Goal: Information Seeking & Learning: Find specific fact

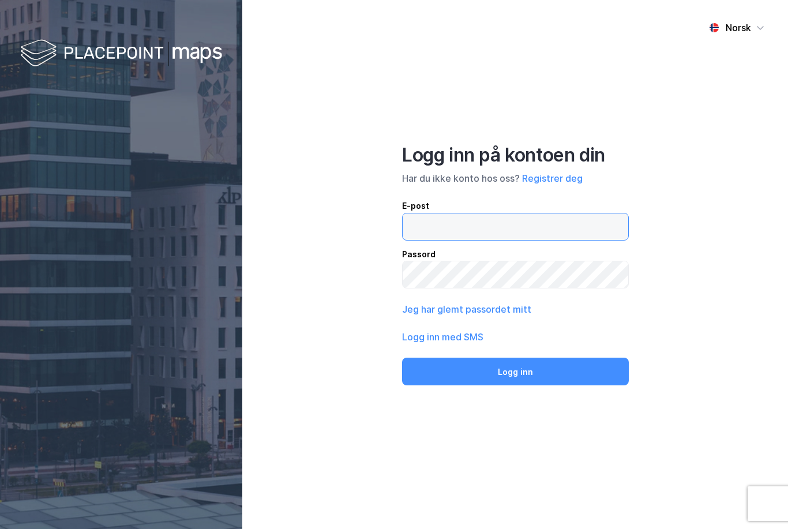
click at [559, 240] on input "email" at bounding box center [514, 226] width 225 height 27
type input "lars@lerka.no"
click at [515, 385] on button "Logg inn" at bounding box center [515, 371] width 227 height 28
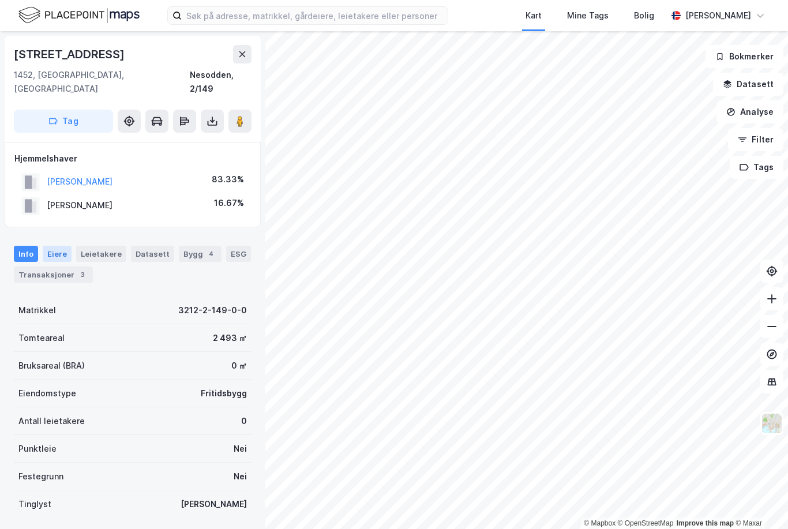
click at [53, 246] on div "Eiere" at bounding box center [57, 254] width 29 height 16
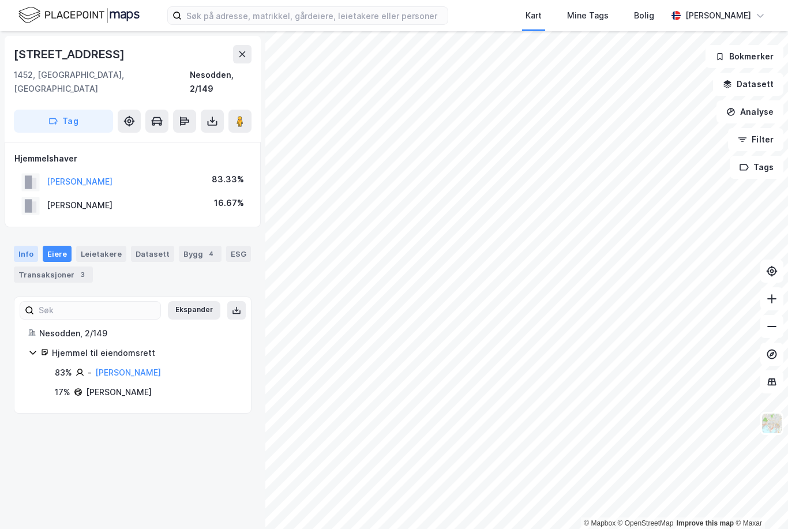
click at [22, 246] on div "Info" at bounding box center [26, 254] width 24 height 16
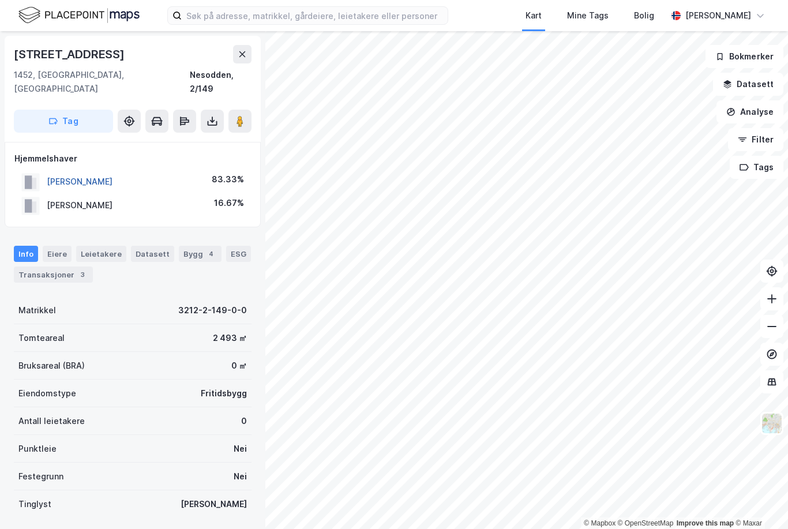
click at [0, 0] on button "LAURIDSEN NINA" at bounding box center [0, 0] width 0 height 0
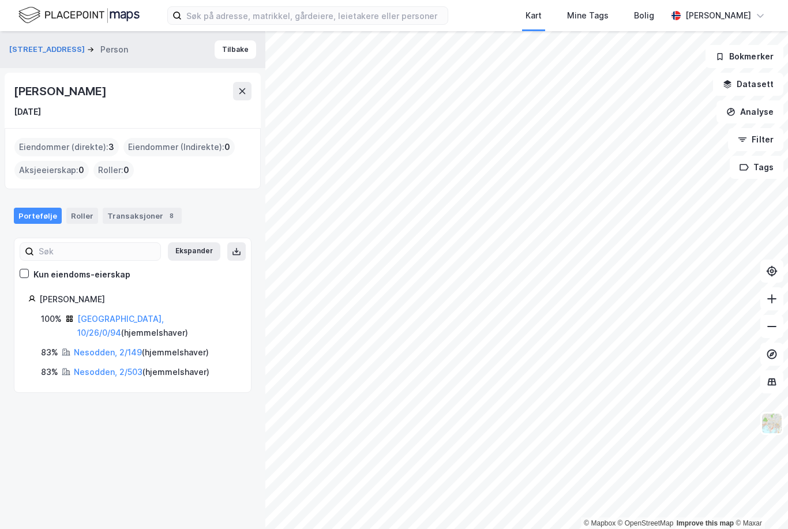
click at [82, 93] on div "Nina Lauridsen" at bounding box center [61, 91] width 95 height 18
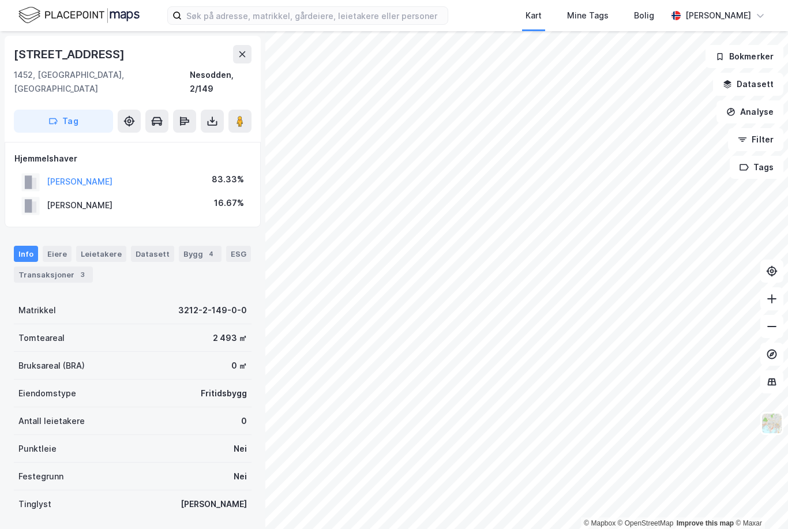
click at [102, 198] on div "AASLAND IVAR" at bounding box center [80, 205] width 66 height 14
click at [92, 198] on div "AASLAND IVAR" at bounding box center [80, 205] width 66 height 14
click at [208, 194] on div "AASLAND IVAR 16.67%" at bounding box center [132, 206] width 236 height 24
click at [224, 201] on div "AASLAND IVAR 16.67%" at bounding box center [132, 206] width 236 height 24
click at [223, 200] on div "AASLAND IVAR 16.67%" at bounding box center [132, 206] width 236 height 24
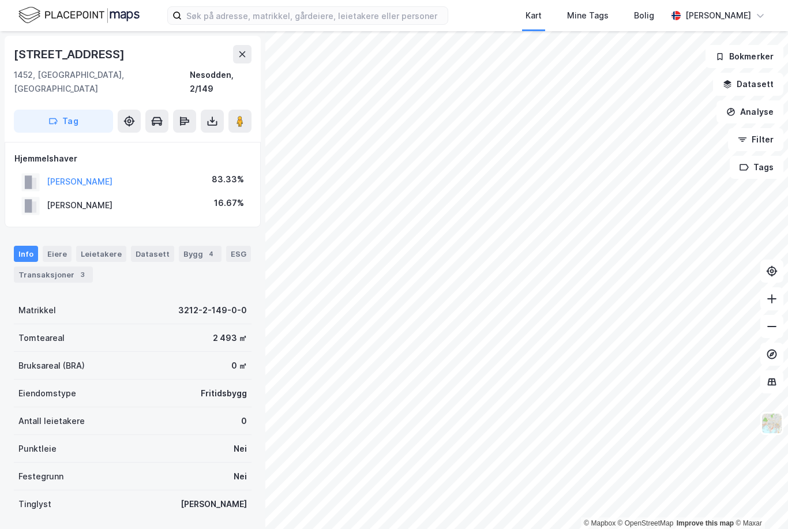
click at [87, 198] on div "AASLAND IVAR" at bounding box center [80, 205] width 66 height 14
click at [116, 195] on div "AASLAND IVAR 16.67%" at bounding box center [132, 206] width 236 height 24
click at [96, 198] on div "AASLAND IVAR" at bounding box center [80, 205] width 66 height 14
click at [106, 194] on div "AASLAND IVAR 16.67%" at bounding box center [132, 206] width 236 height 24
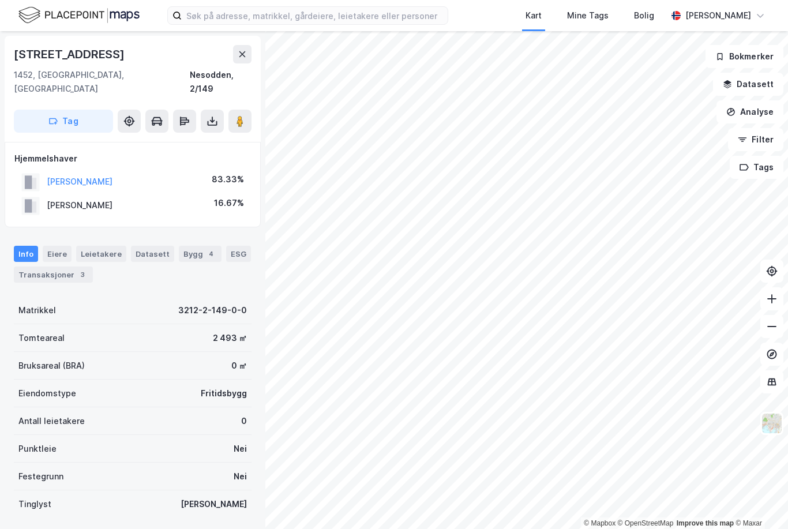
click at [83, 198] on div "AASLAND IVAR" at bounding box center [80, 205] width 66 height 14
click at [106, 200] on div "AASLAND IVAR 16.67%" at bounding box center [132, 206] width 236 height 24
